Goal: Transaction & Acquisition: Download file/media

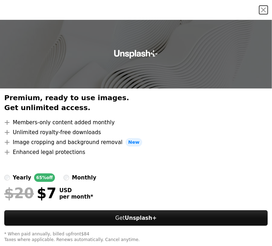
click at [259, 13] on button "An X shape" at bounding box center [263, 10] width 9 height 9
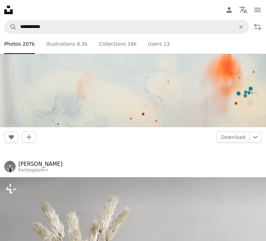
scroll to position [3378, 0]
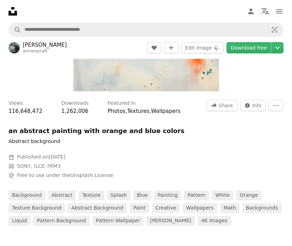
scroll to position [182, 0]
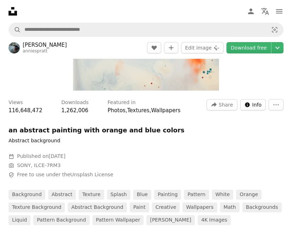
click at [255, 105] on span "Info" at bounding box center [257, 105] width 10 height 11
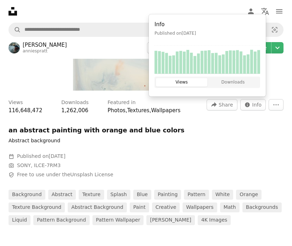
click at [227, 80] on button "Downloads" at bounding box center [232, 82] width 51 height 9
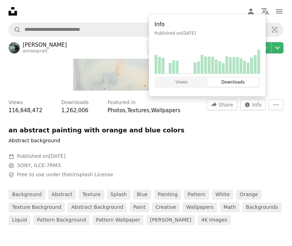
click at [195, 85] on button "Views" at bounding box center [181, 82] width 51 height 9
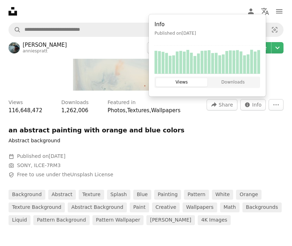
click at [184, 145] on div at bounding box center [115, 149] width 213 height 9
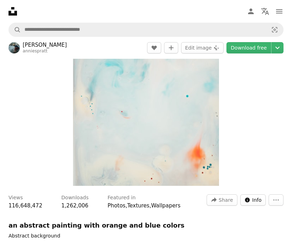
scroll to position [75, 0]
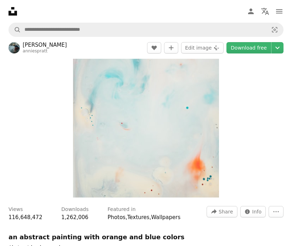
click at [241, 50] on link "Download free" at bounding box center [248, 47] width 45 height 11
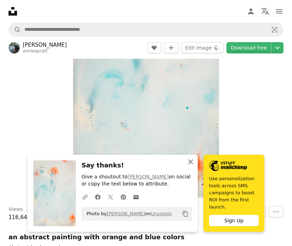
click at [191, 166] on icon "An X shape" at bounding box center [190, 162] width 9 height 9
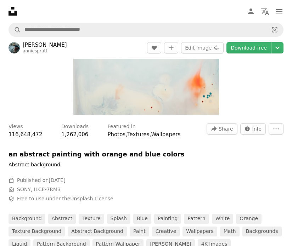
scroll to position [181, 0]
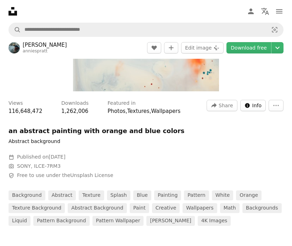
click at [252, 107] on button "Info icon Info" at bounding box center [253, 105] width 26 height 11
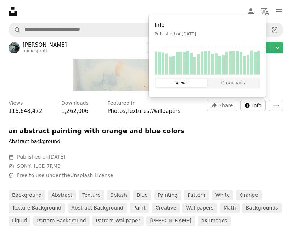
click at [252, 108] on button "Info icon Info" at bounding box center [253, 105] width 26 height 11
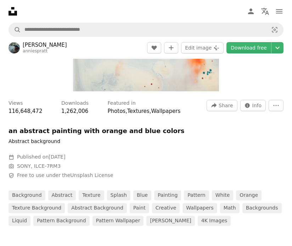
click at [266, 106] on icon "More Actions" at bounding box center [276, 105] width 6 height 6
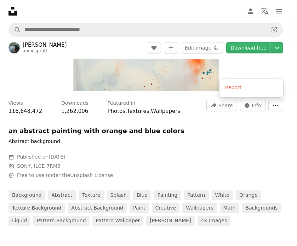
click at [266, 106] on icon "More Actions" at bounding box center [276, 105] width 6 height 6
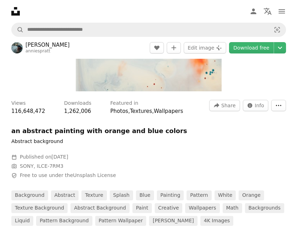
scroll to position [500, 0]
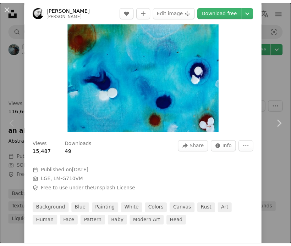
scroll to position [106, 0]
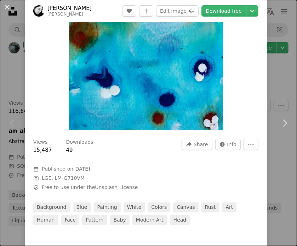
click at [225, 8] on link "Download free" at bounding box center [224, 10] width 45 height 11
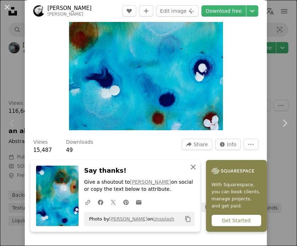
click at [191, 163] on icon "An X shape" at bounding box center [193, 167] width 9 height 9
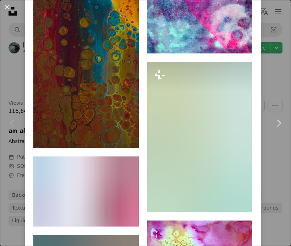
scroll to position [2142, 0]
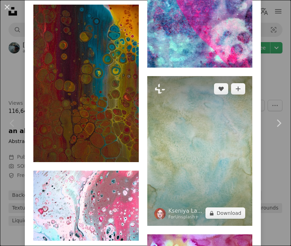
click at [172, 130] on img at bounding box center [199, 151] width 105 height 150
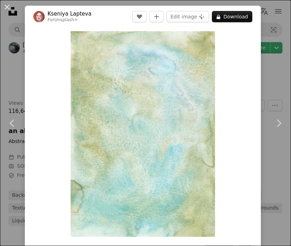
click at [3, 8] on button "An X shape" at bounding box center [7, 7] width 9 height 9
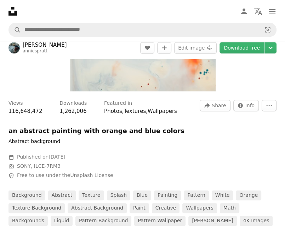
click at [3, 8] on nav "Unsplash logo Unsplash Home A photo Pen Tool A compass A stack of folders Downl…" at bounding box center [142, 11] width 285 height 23
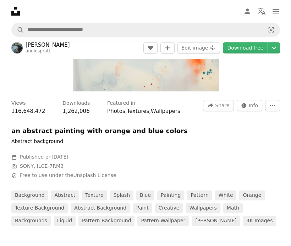
scroll to position [748, 0]
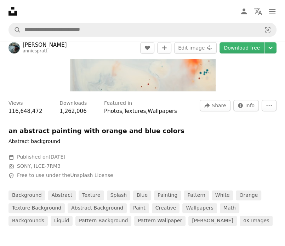
drag, startPoint x: 100, startPoint y: 131, endPoint x: 105, endPoint y: 125, distance: 7.8
drag, startPoint x: 105, startPoint y: 125, endPoint x: 75, endPoint y: 106, distance: 35.7
drag, startPoint x: 75, startPoint y: 106, endPoint x: 67, endPoint y: 100, distance: 10.4
drag, startPoint x: 67, startPoint y: 100, endPoint x: 59, endPoint y: 99, distance: 7.6
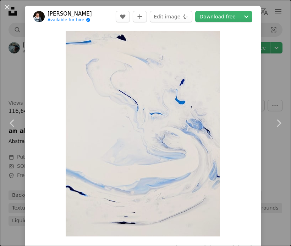
click at [205, 13] on link "Download free" at bounding box center [217, 16] width 45 height 11
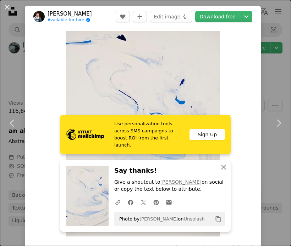
click at [10, 4] on button "An X shape" at bounding box center [7, 7] width 9 height 9
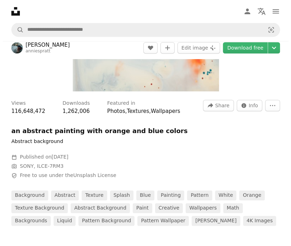
scroll to position [3334, 0]
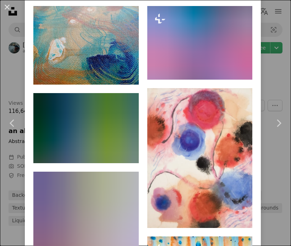
scroll to position [602, 0]
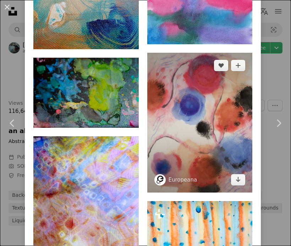
click at [176, 81] on img at bounding box center [199, 123] width 105 height 140
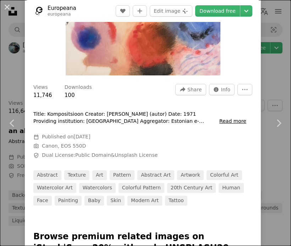
scroll to position [177, 0]
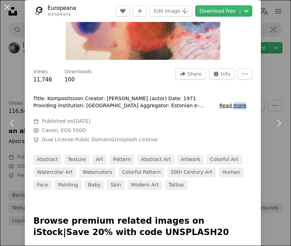
click at [235, 108] on div "Title: Kompositsioon Creator: [PERSON_NAME] (autor) Date: 1971 Providing instit…" at bounding box center [139, 119] width 213 height 48
click at [227, 102] on button "Read more" at bounding box center [232, 105] width 27 height 7
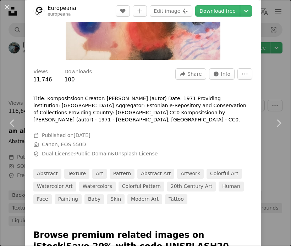
click at [210, 9] on link "Download free" at bounding box center [217, 10] width 45 height 11
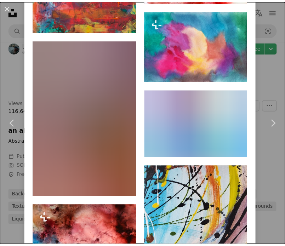
scroll to position [3081, 0]
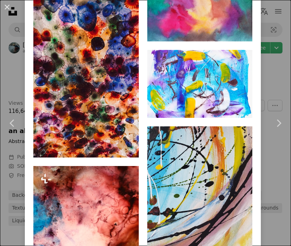
click at [7, 11] on button "An X shape" at bounding box center [7, 7] width 9 height 9
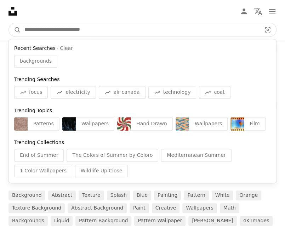
click at [47, 35] on input "Find visuals sitewide" at bounding box center [140, 29] width 238 height 13
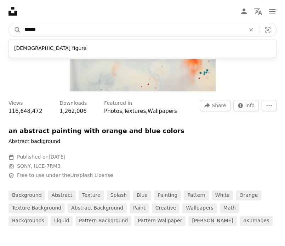
type input "******"
click at [9, 23] on button "A magnifying glass" at bounding box center [15, 29] width 12 height 13
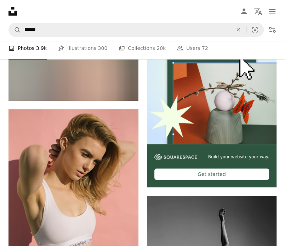
scroll to position [2111, 0]
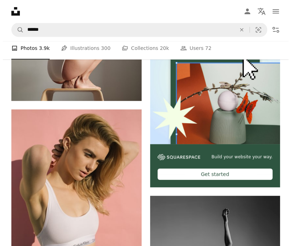
scroll to position [5698, 0]
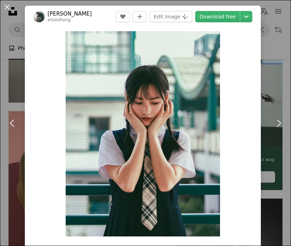
click at [204, 16] on link "Download free" at bounding box center [217, 16] width 45 height 11
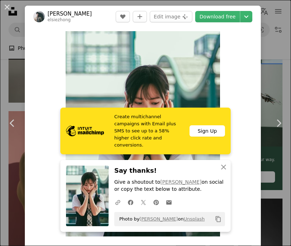
click at [11, 4] on button "An X shape" at bounding box center [7, 7] width 9 height 9
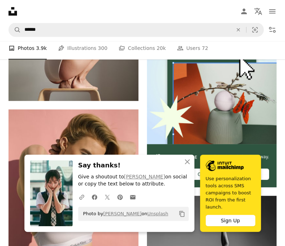
scroll to position [5804, 0]
click at [190, 166] on icon "An X shape" at bounding box center [187, 162] width 9 height 9
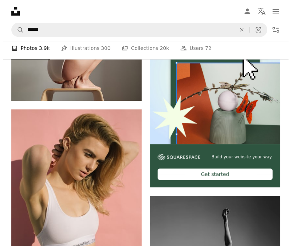
scroll to position [7399, 0]
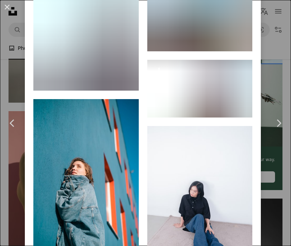
scroll to position [1964, 0]
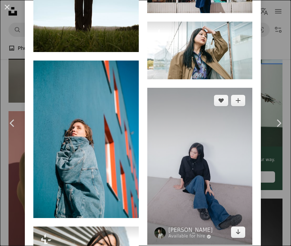
click at [185, 100] on img at bounding box center [199, 167] width 105 height 158
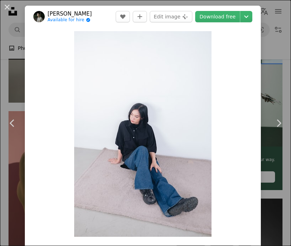
click at [204, 15] on link "Download free" at bounding box center [217, 16] width 45 height 11
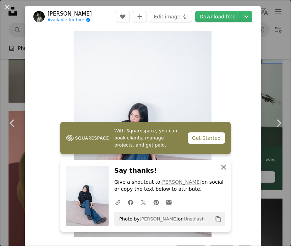
click at [220, 169] on icon "An X shape" at bounding box center [223, 167] width 9 height 9
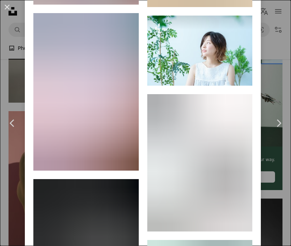
scroll to position [2161, 0]
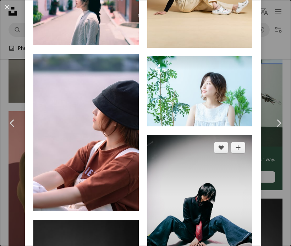
click at [187, 153] on img at bounding box center [199, 203] width 105 height 137
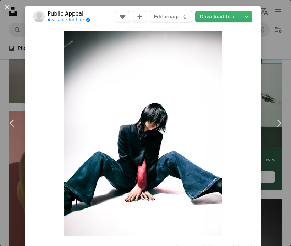
click at [211, 17] on link "Download free" at bounding box center [217, 16] width 45 height 11
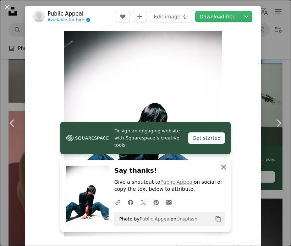
click at [221, 167] on icon "button" at bounding box center [223, 167] width 5 height 5
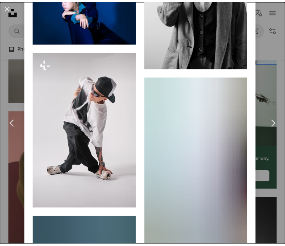
scroll to position [2444, 0]
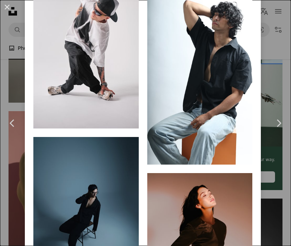
click at [10, 9] on button "An X shape" at bounding box center [7, 7] width 9 height 9
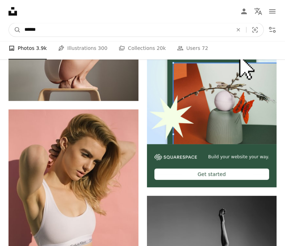
click at [46, 36] on input "******" at bounding box center [126, 29] width 210 height 13
type input "*"
type input "******"
click at [9, 23] on button "A magnifying glass" at bounding box center [15, 29] width 12 height 13
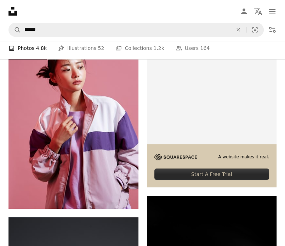
scroll to position [2171, 0]
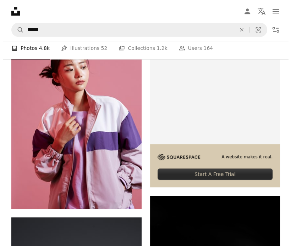
scroll to position [14862, 0]
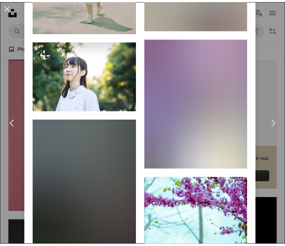
scroll to position [1417, 0]
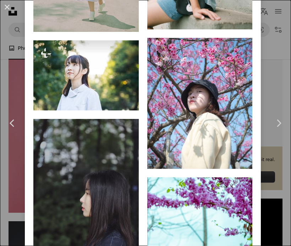
click at [5, 5] on button "An X shape" at bounding box center [7, 7] width 9 height 9
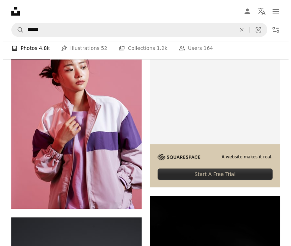
scroll to position [38385, 0]
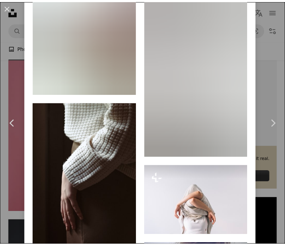
scroll to position [709, 0]
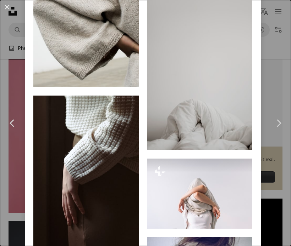
click at [7, 11] on button "An X shape" at bounding box center [7, 7] width 9 height 9
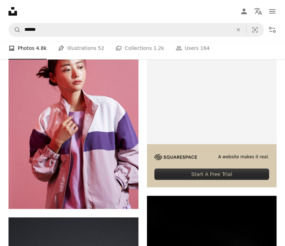
scroll to position [68853, 0]
